Goal: Task Accomplishment & Management: Complete application form

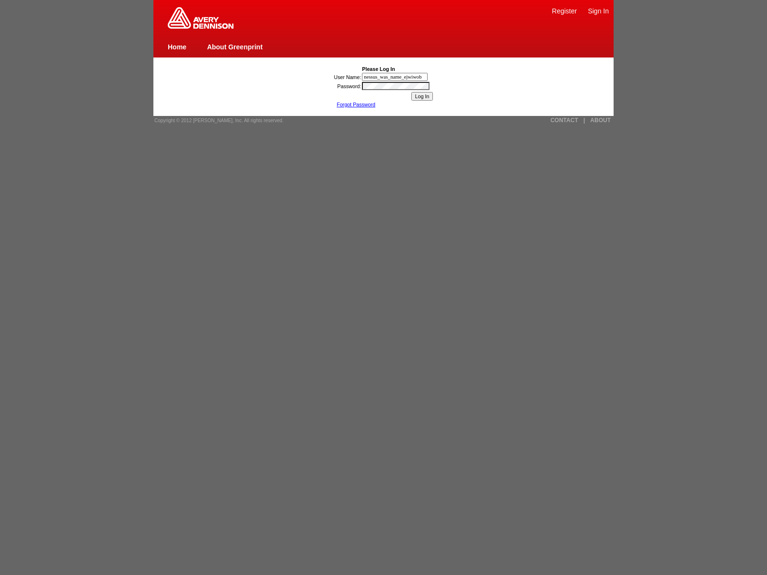
type input "nessus_was_name_ejwiwobq"
